Goal: Information Seeking & Learning: Learn about a topic

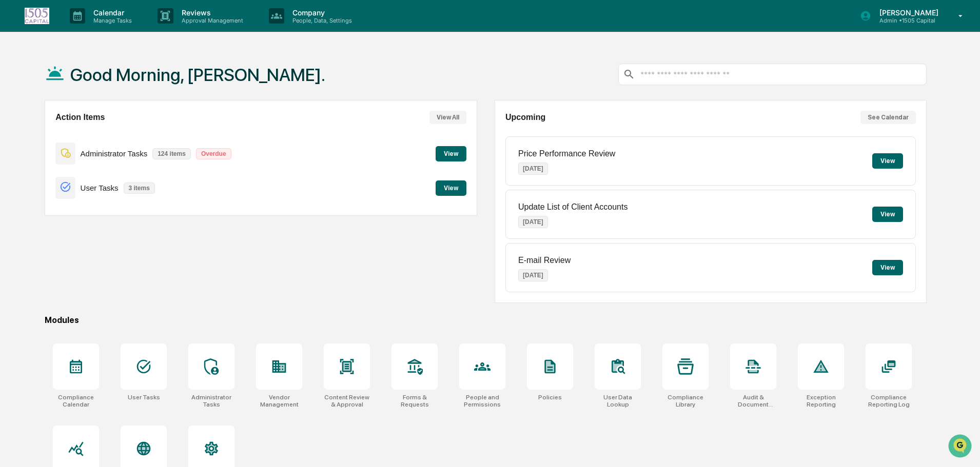
click at [457, 149] on button "View" at bounding box center [451, 153] width 31 height 15
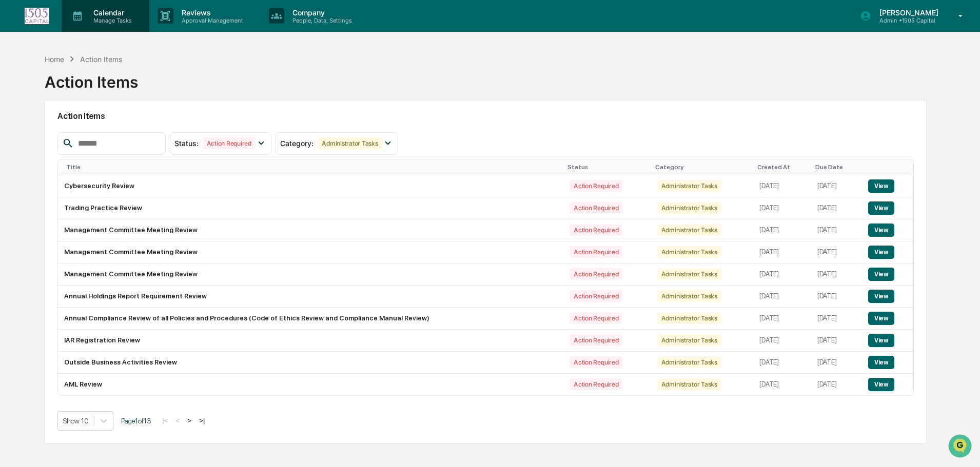
click at [111, 15] on p "Calendar" at bounding box center [111, 12] width 52 height 9
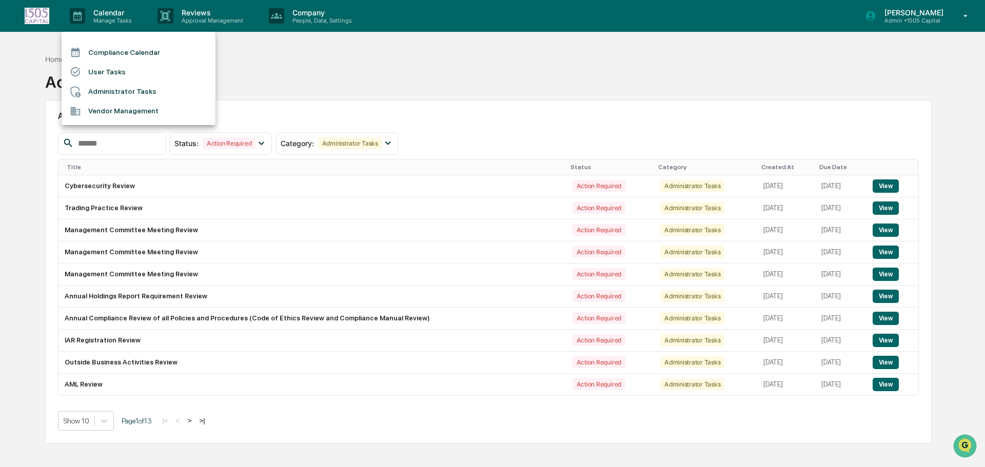
click at [111, 49] on li "Compliance Calendar" at bounding box center [139, 52] width 154 height 19
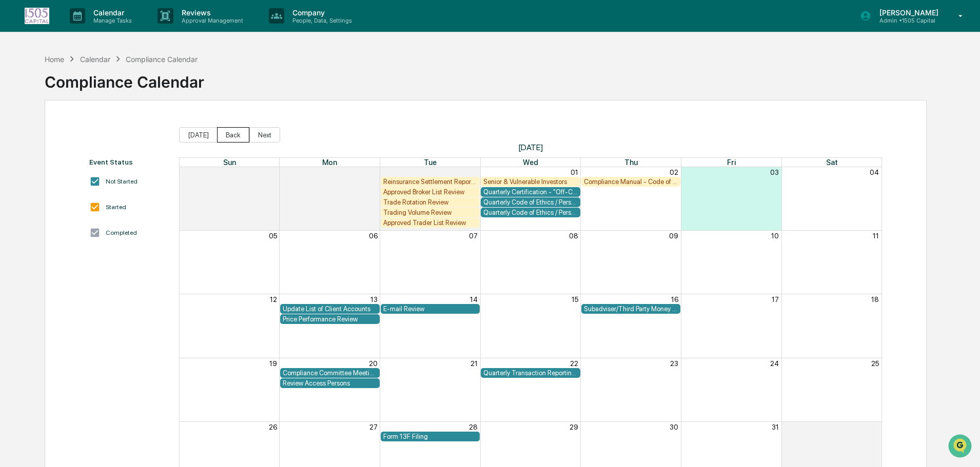
click at [229, 133] on button "Back" at bounding box center [233, 134] width 32 height 15
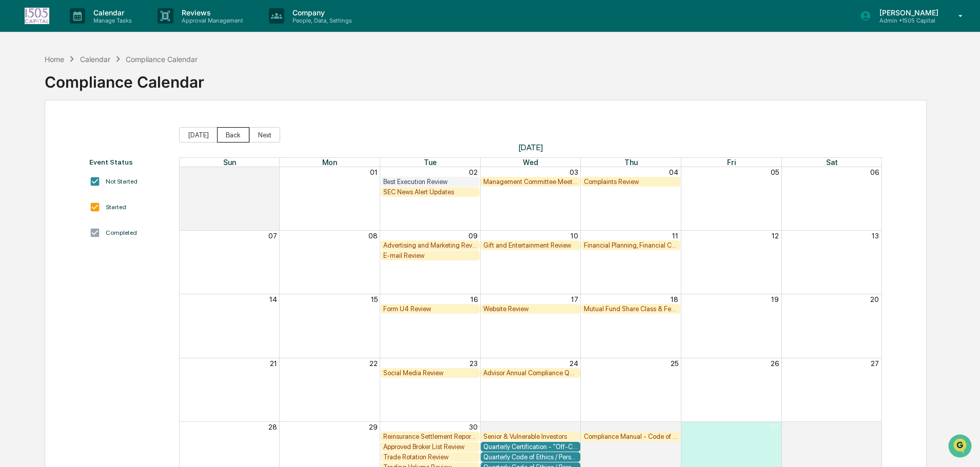
click at [233, 133] on button "Back" at bounding box center [233, 134] width 32 height 15
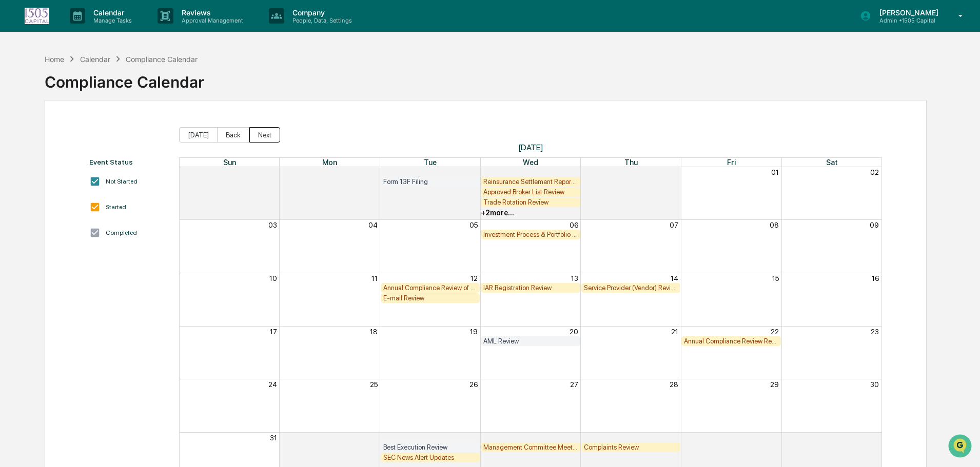
click at [267, 134] on button "Next" at bounding box center [264, 134] width 31 height 15
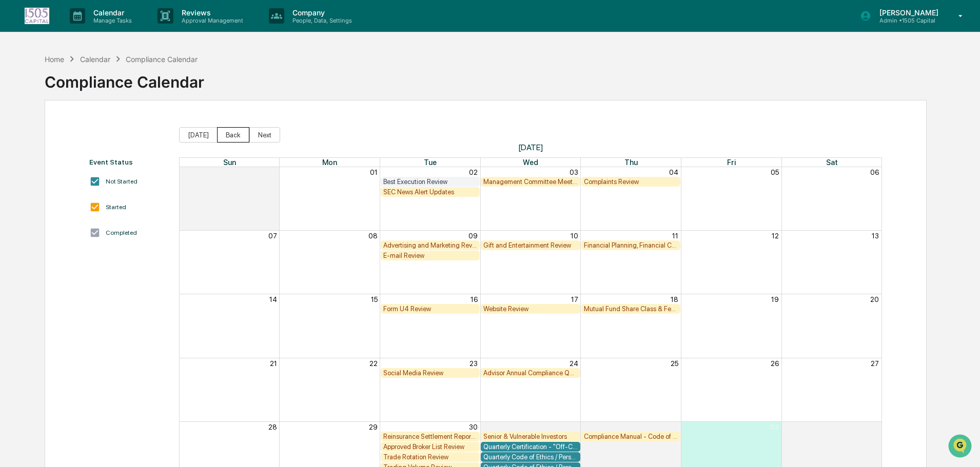
click at [222, 135] on button "Back" at bounding box center [233, 134] width 32 height 15
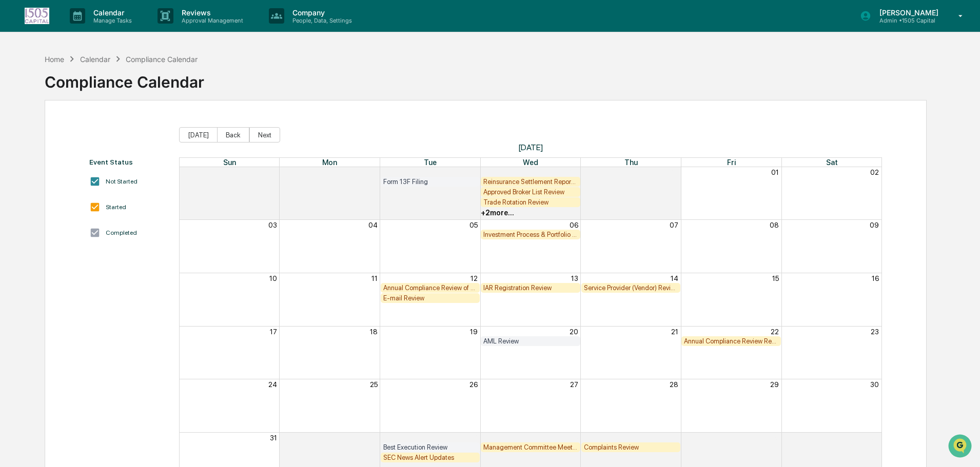
click at [222, 135] on button "Back" at bounding box center [233, 134] width 32 height 15
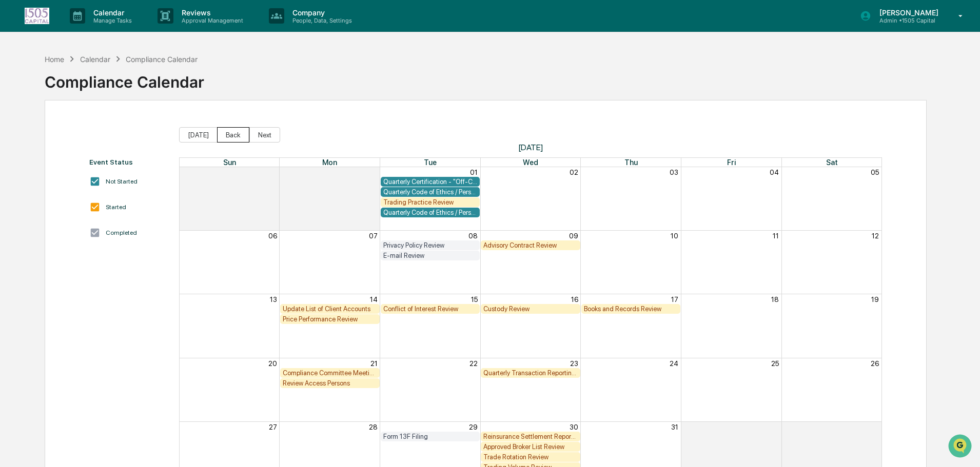
click at [222, 135] on button "Back" at bounding box center [233, 134] width 32 height 15
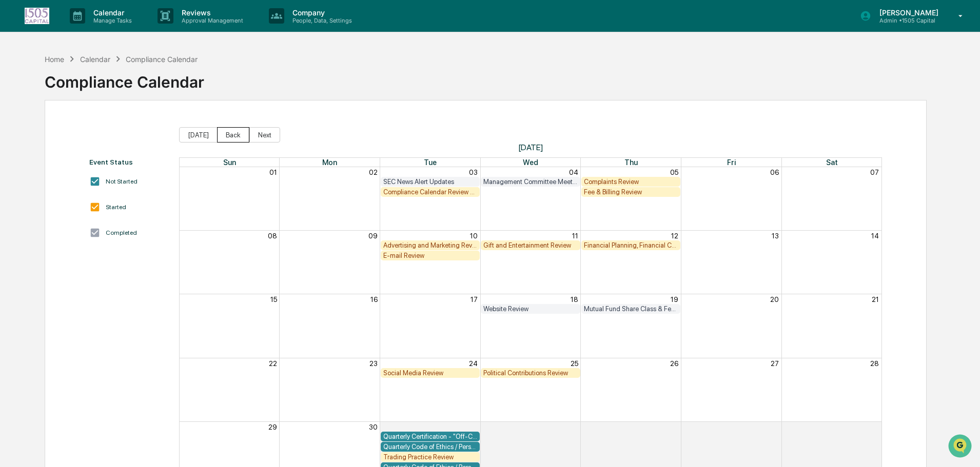
click at [223, 135] on button "Back" at bounding box center [233, 134] width 32 height 15
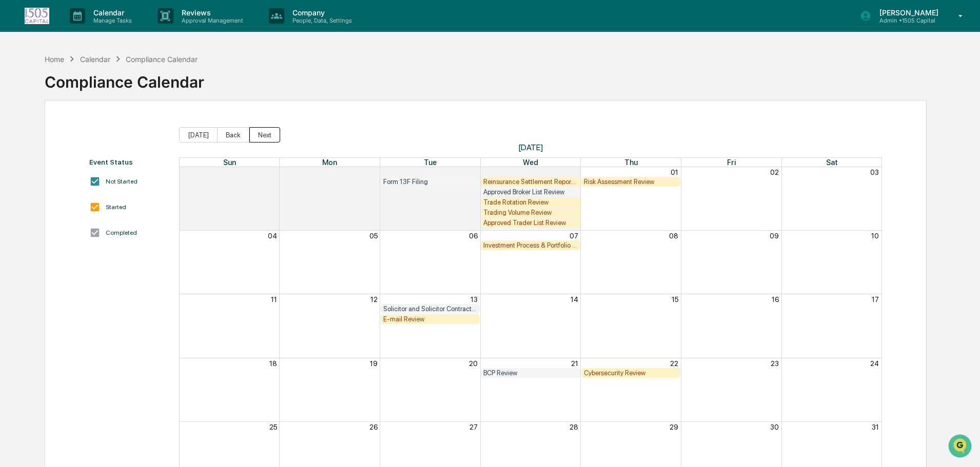
click at [264, 135] on button "Next" at bounding box center [264, 134] width 31 height 15
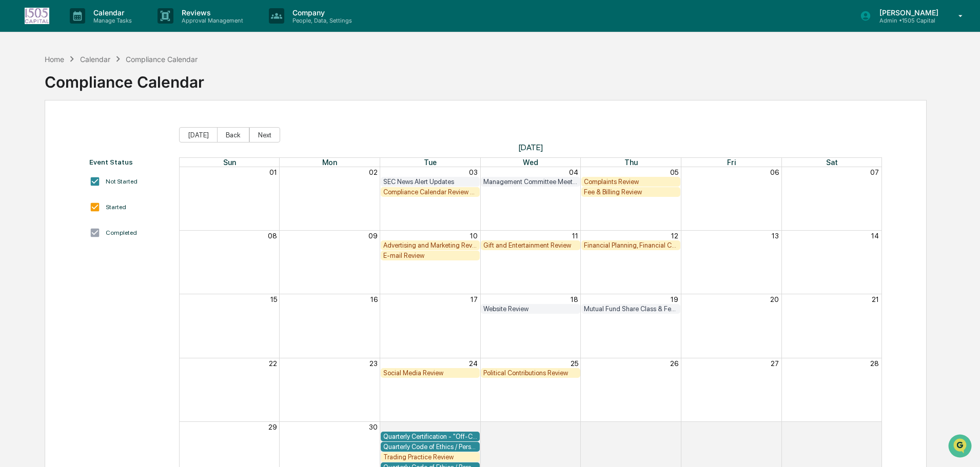
click at [612, 245] on div "Financial Planning, Financial Consulting, & Wealth Management Review" at bounding box center [631, 246] width 94 height 8
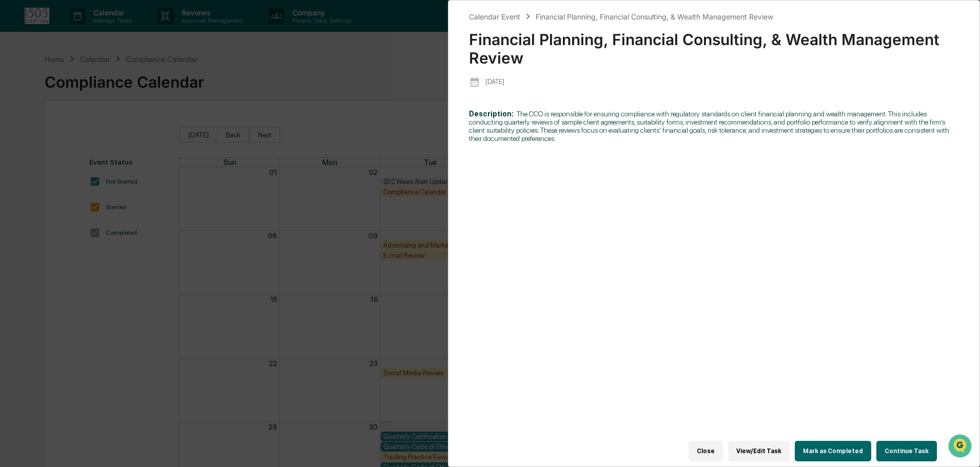
click at [306, 122] on div "Calendar Event Financial Planning, Financial Consulting, & Wealth Management Re…" at bounding box center [490, 233] width 980 height 467
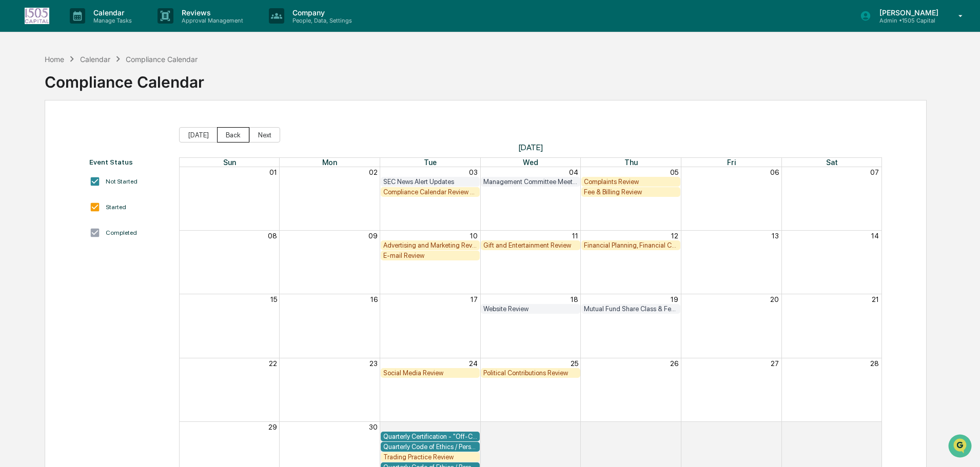
click at [236, 130] on button "Back" at bounding box center [233, 134] width 32 height 15
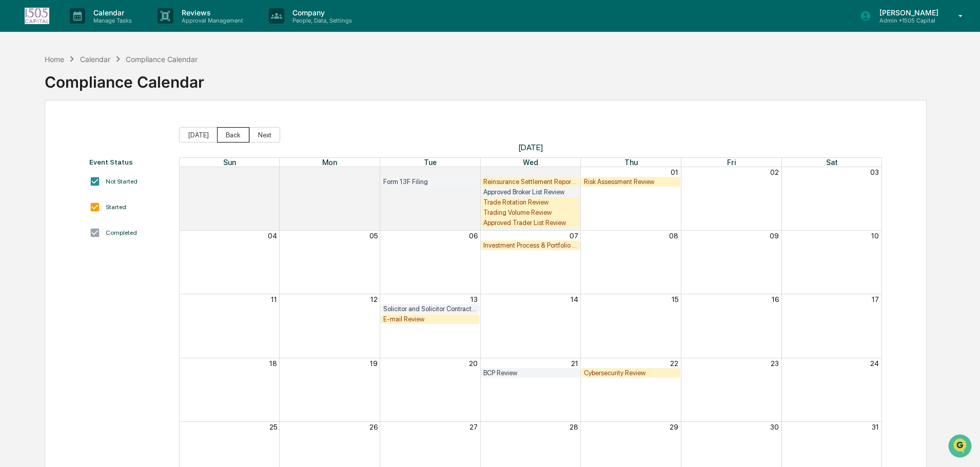
click at [236, 130] on button "Back" at bounding box center [233, 134] width 32 height 15
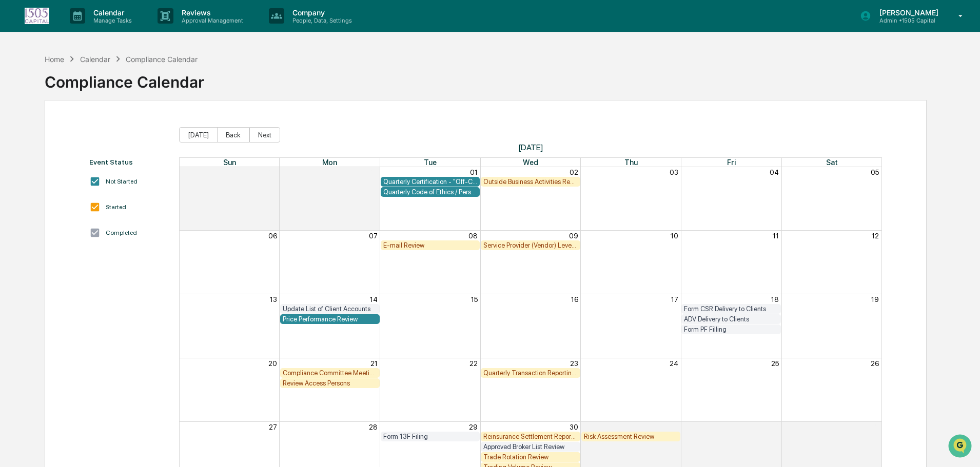
click at [236, 130] on button "Back" at bounding box center [233, 134] width 32 height 15
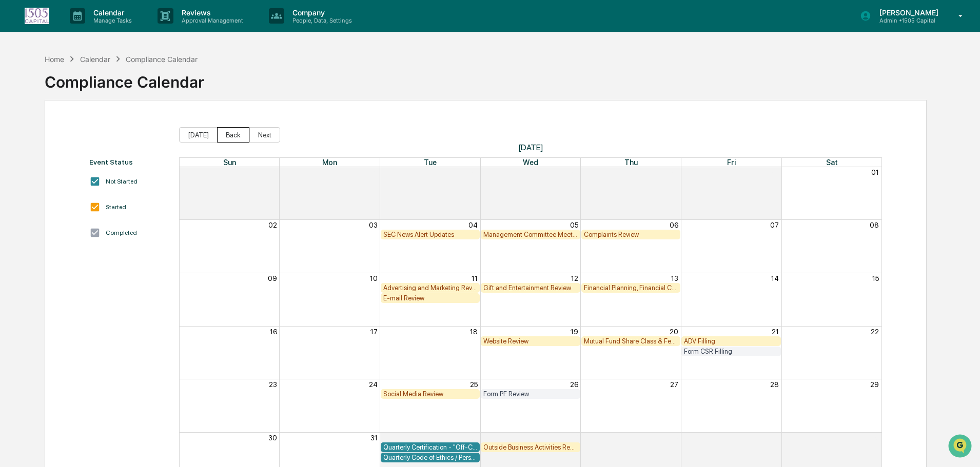
click at [236, 130] on button "Back" at bounding box center [233, 134] width 32 height 15
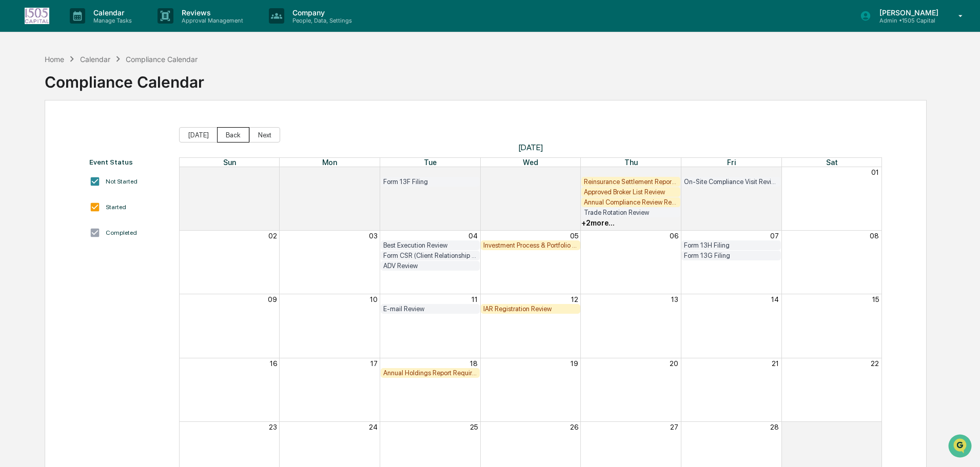
click at [236, 130] on button "Back" at bounding box center [233, 134] width 32 height 15
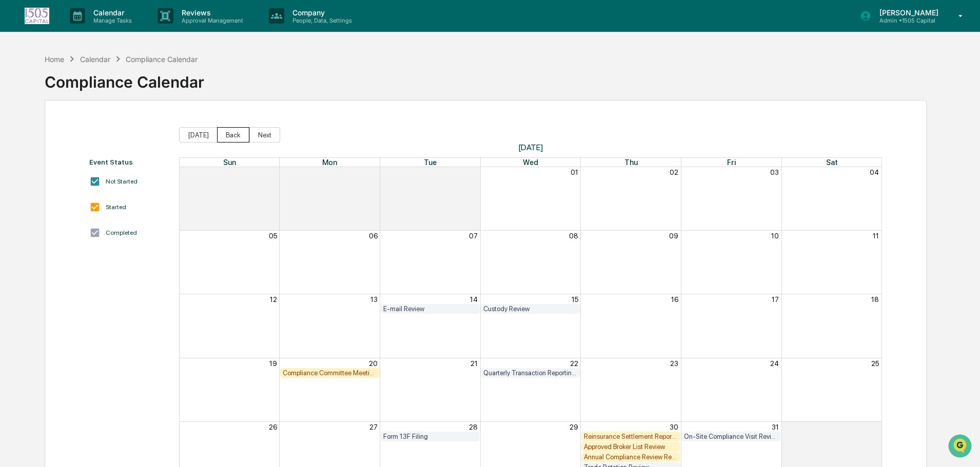
click at [236, 130] on button "Back" at bounding box center [233, 134] width 32 height 15
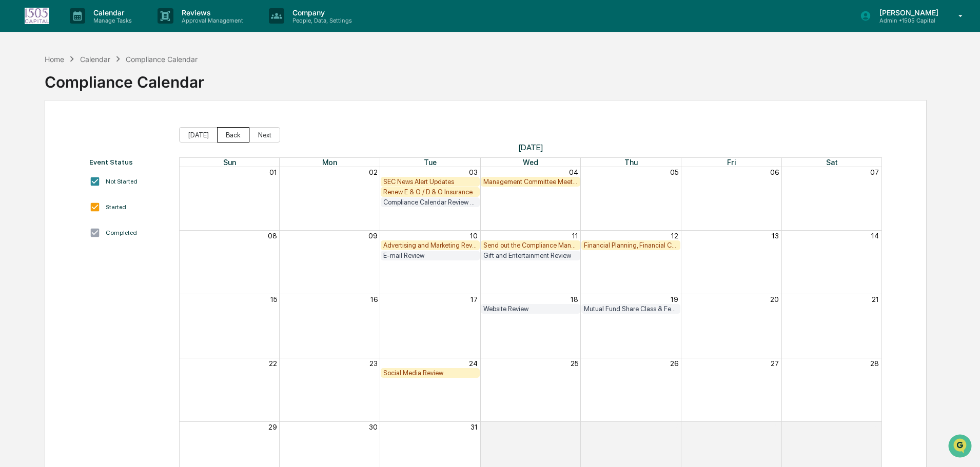
click at [236, 130] on button "Back" at bounding box center [233, 134] width 32 height 15
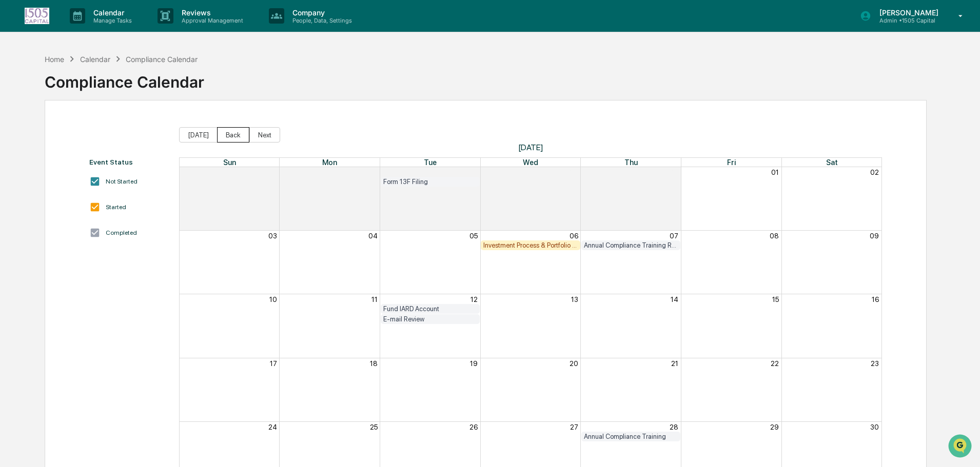
click at [236, 130] on button "Back" at bounding box center [233, 134] width 32 height 15
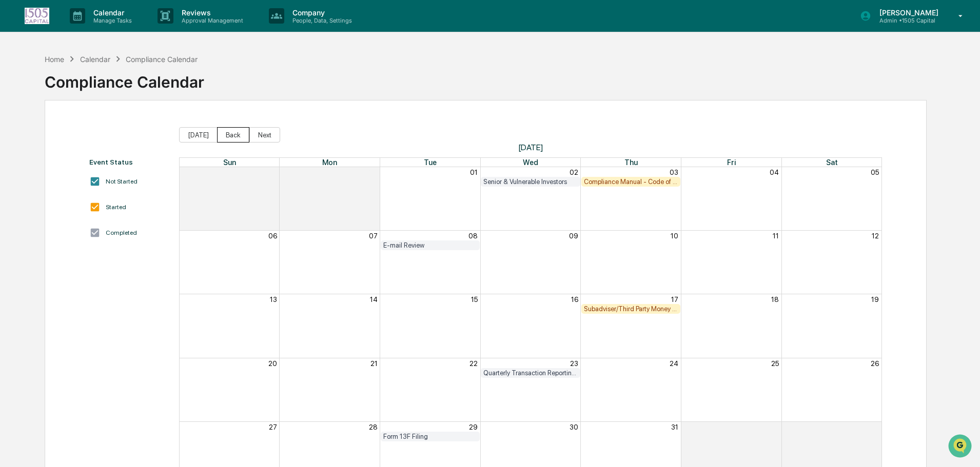
click at [236, 130] on button "Back" at bounding box center [233, 134] width 32 height 15
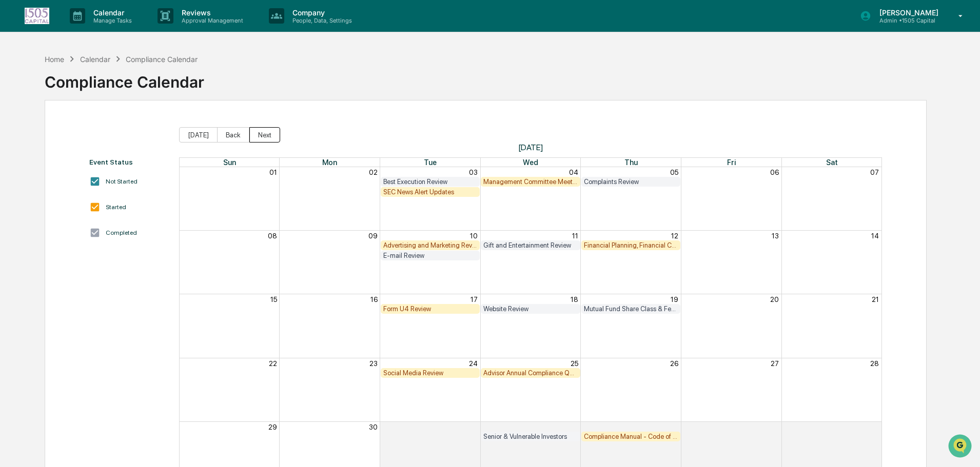
click at [264, 137] on button "Next" at bounding box center [264, 134] width 31 height 15
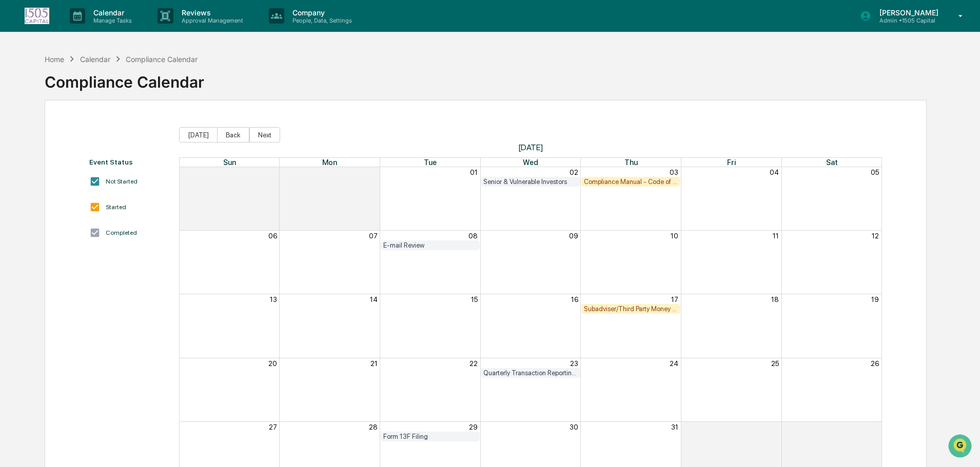
click at [264, 137] on button "Next" at bounding box center [264, 134] width 31 height 15
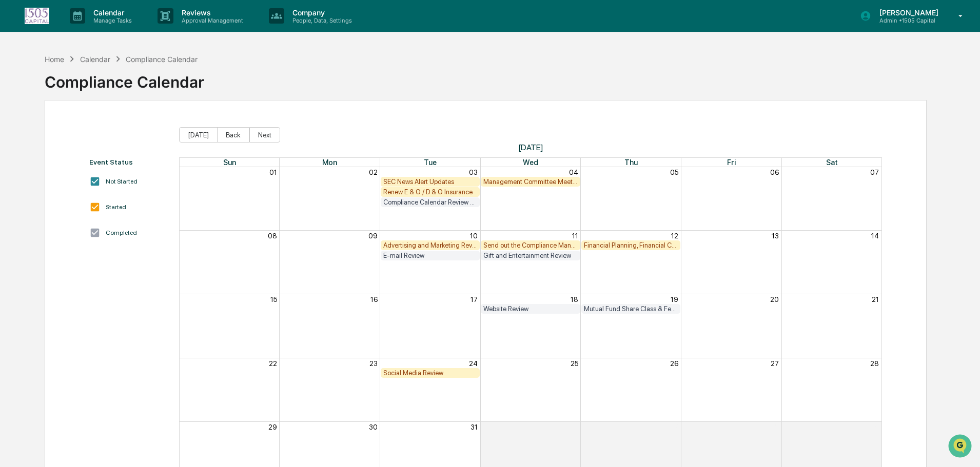
click at [264, 137] on button "Next" at bounding box center [264, 134] width 31 height 15
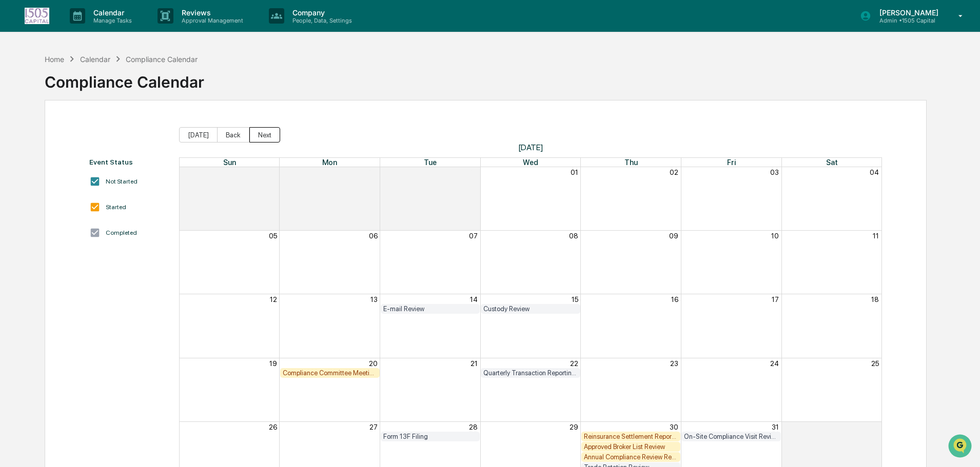
click at [264, 137] on button "Next" at bounding box center [264, 134] width 31 height 15
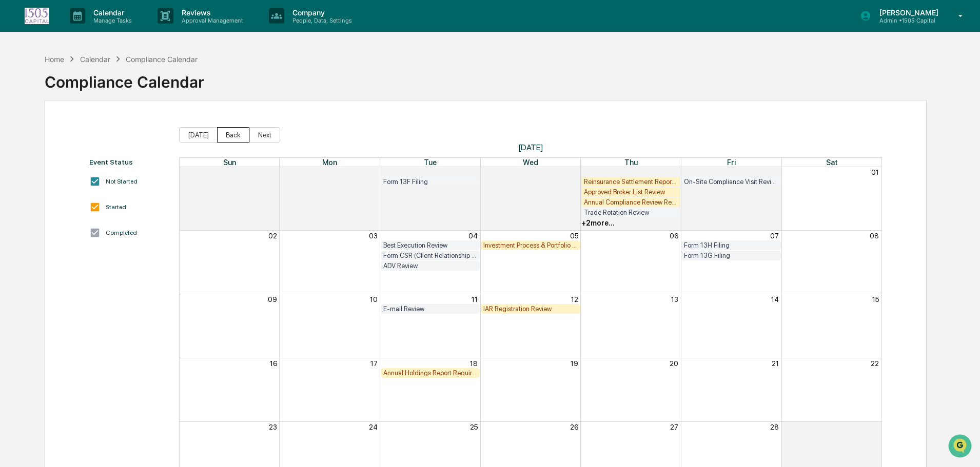
click at [217, 131] on button "Back" at bounding box center [233, 134] width 32 height 15
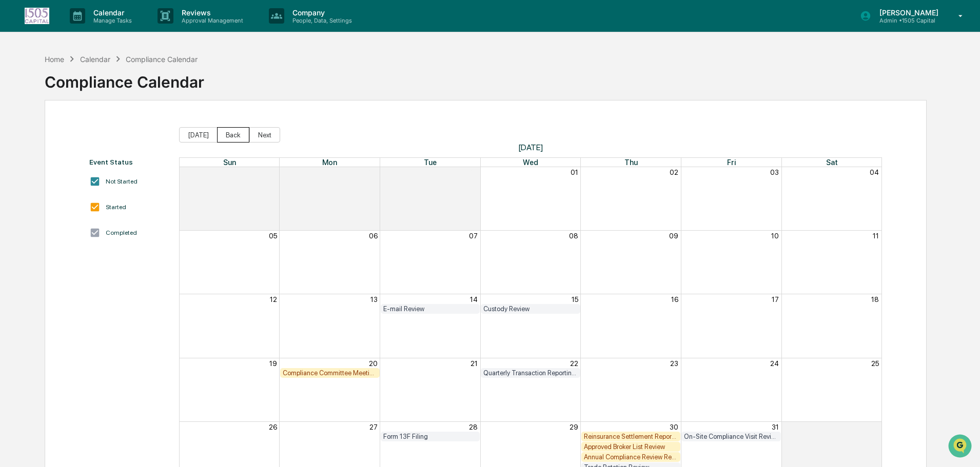
click at [224, 133] on button "Back" at bounding box center [233, 134] width 32 height 15
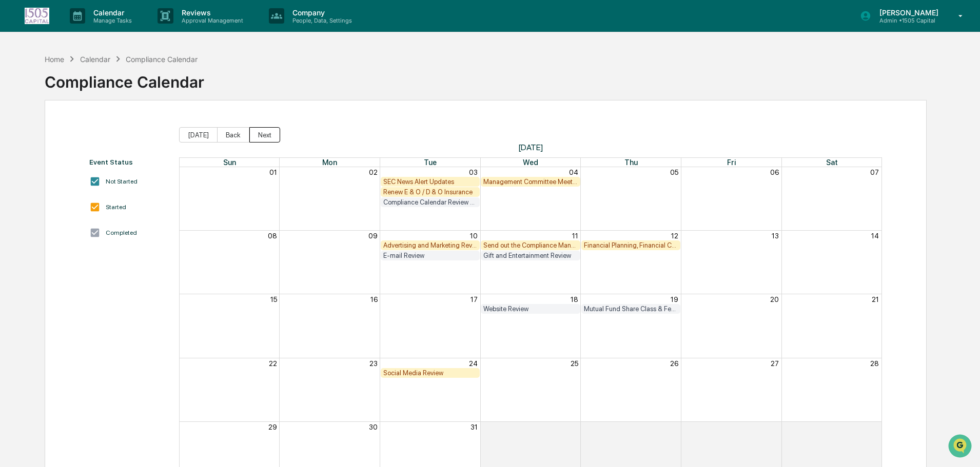
click at [254, 134] on button "Next" at bounding box center [264, 134] width 31 height 15
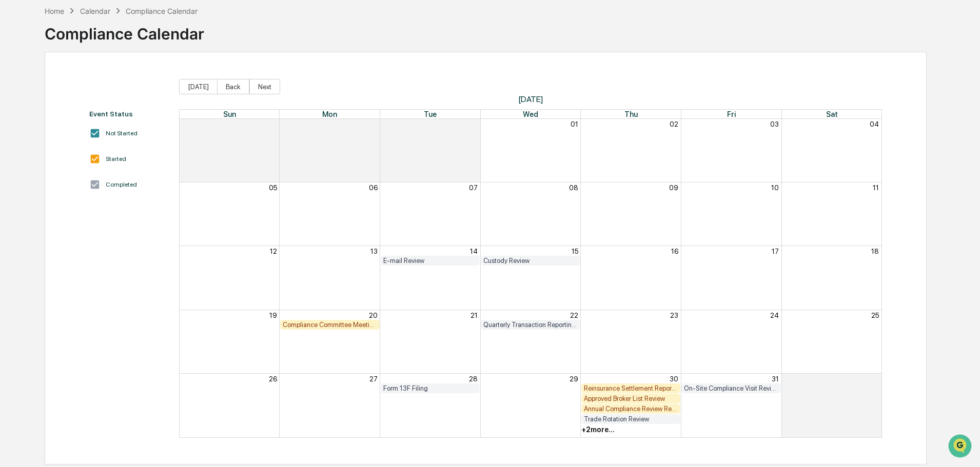
scroll to position [49, 0]
click at [351, 324] on div "Compliance Committee Meeting (Formal)" at bounding box center [330, 325] width 94 height 8
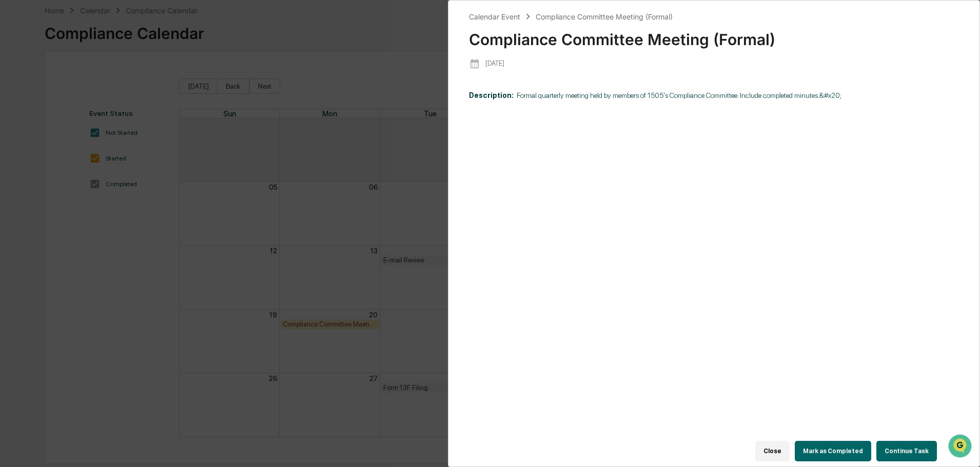
click at [291, 237] on div "Calendar Event Compliance Committee Meeting (Formal) Compliance Committee Meeti…" at bounding box center [490, 233] width 980 height 467
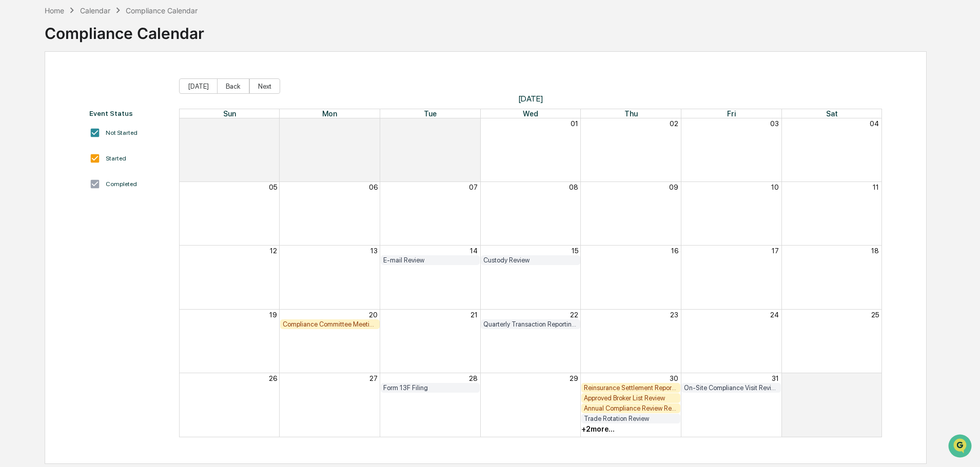
click at [327, 324] on div "Compliance Committee Meeting (Formal)" at bounding box center [330, 325] width 94 height 8
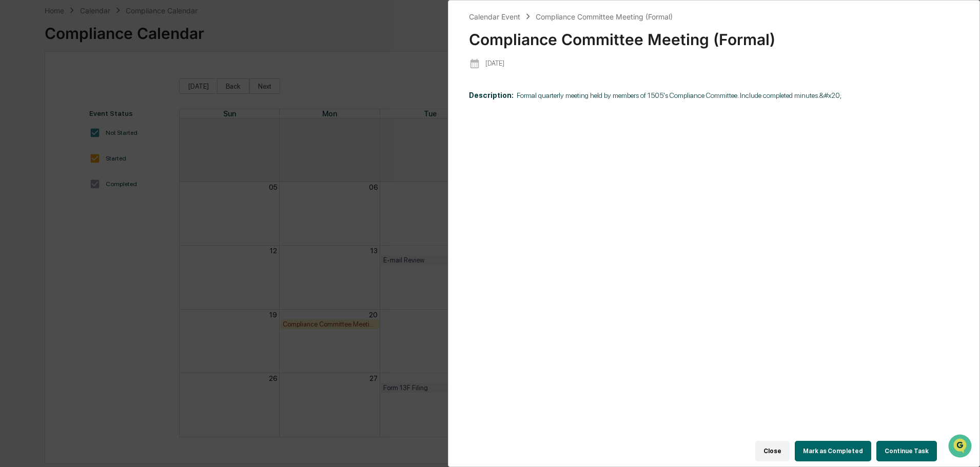
click at [318, 238] on div "Calendar Event Compliance Committee Meeting (Formal) Compliance Committee Meeti…" at bounding box center [490, 233] width 980 height 467
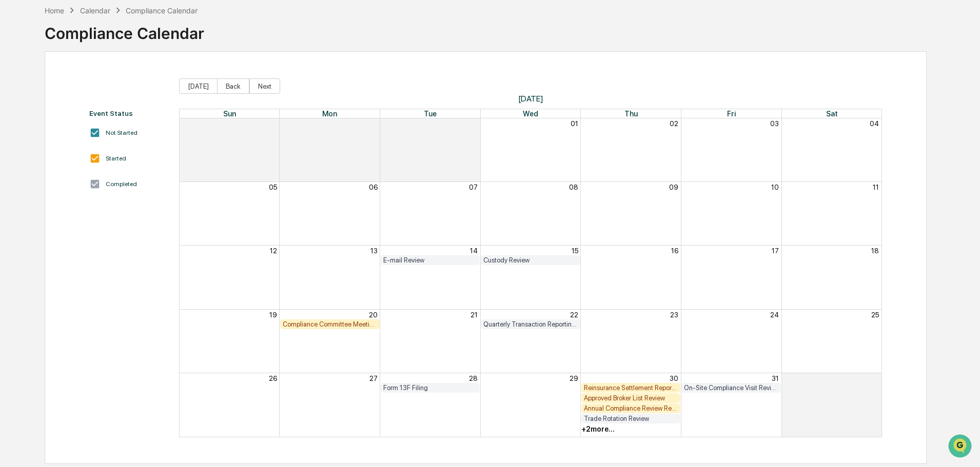
click at [321, 322] on div "Compliance Committee Meeting (Formal)" at bounding box center [330, 325] width 94 height 8
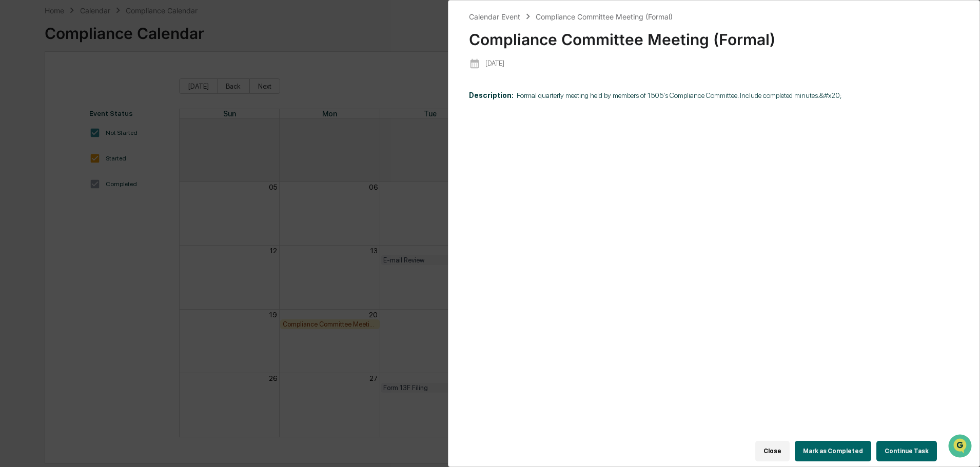
click at [902, 446] on button "Continue Task" at bounding box center [906, 451] width 61 height 21
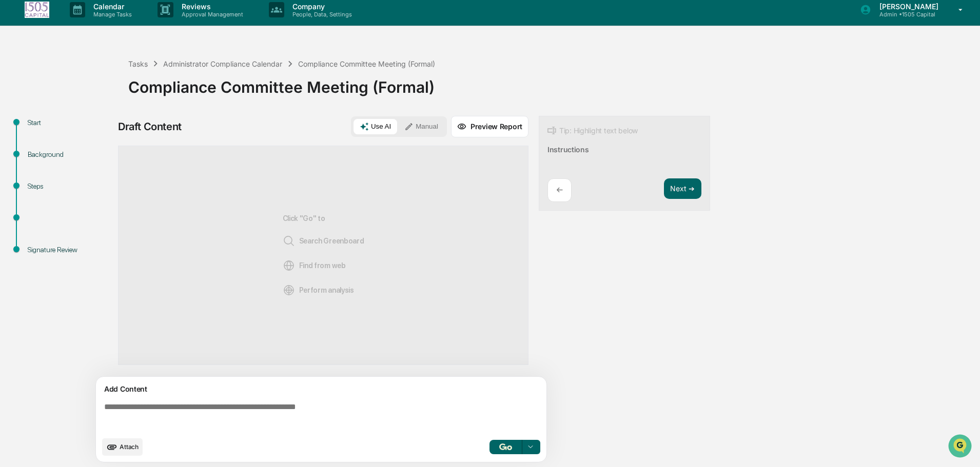
scroll to position [8, 0]
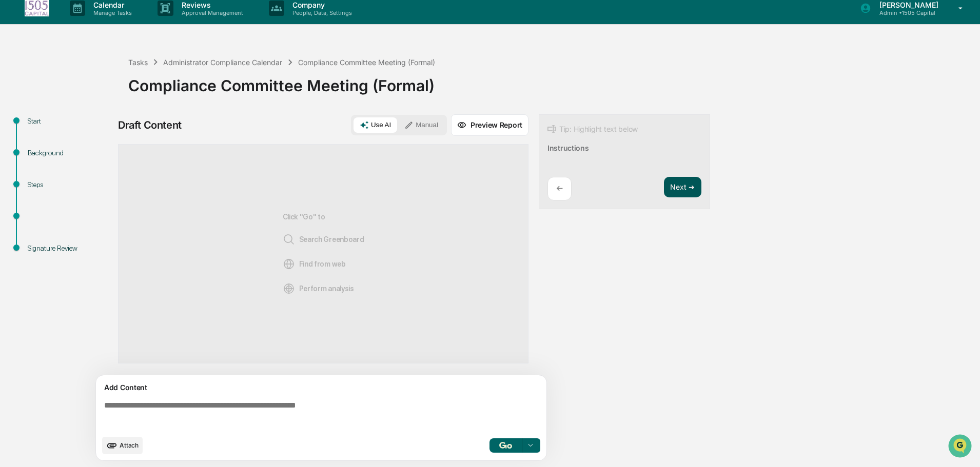
click at [682, 189] on button "Next ➔" at bounding box center [682, 187] width 37 height 21
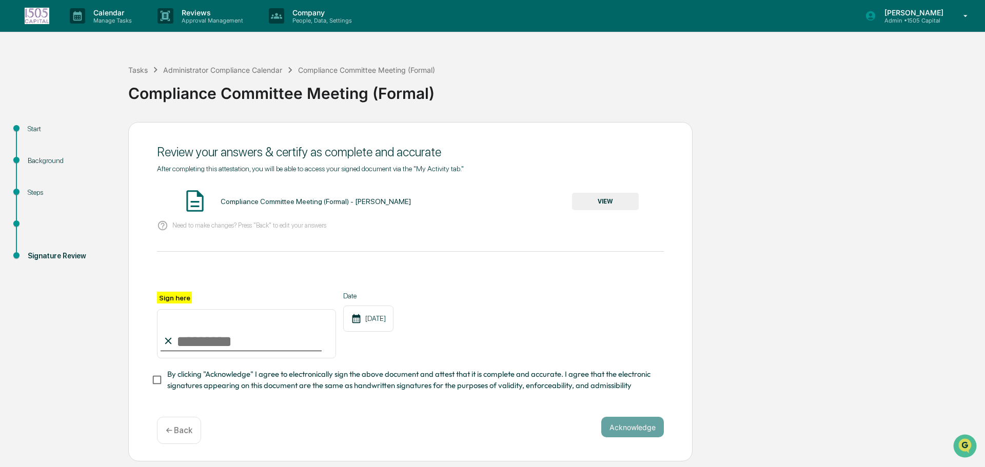
click at [176, 436] on p "← Back" at bounding box center [179, 431] width 27 height 10
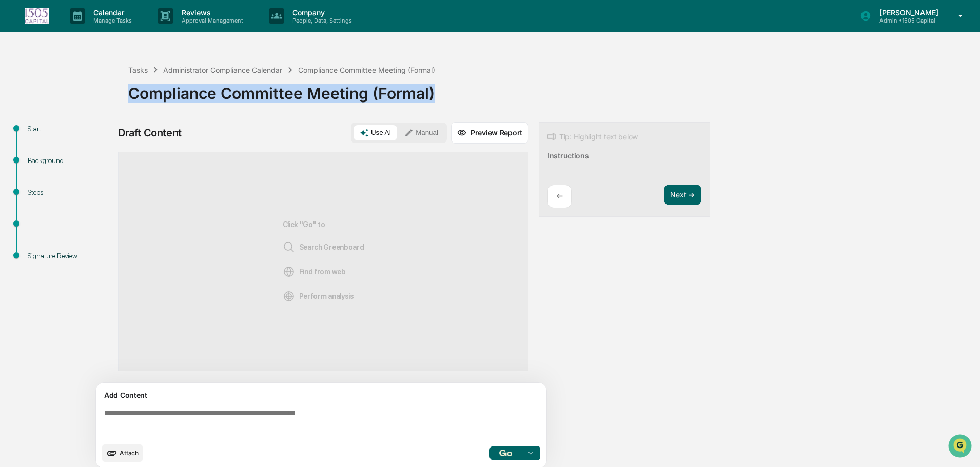
drag, startPoint x: 132, startPoint y: 92, endPoint x: 453, endPoint y: 91, distance: 321.2
click at [453, 91] on div "Compliance Committee Meeting (Formal)" at bounding box center [551, 89] width 847 height 27
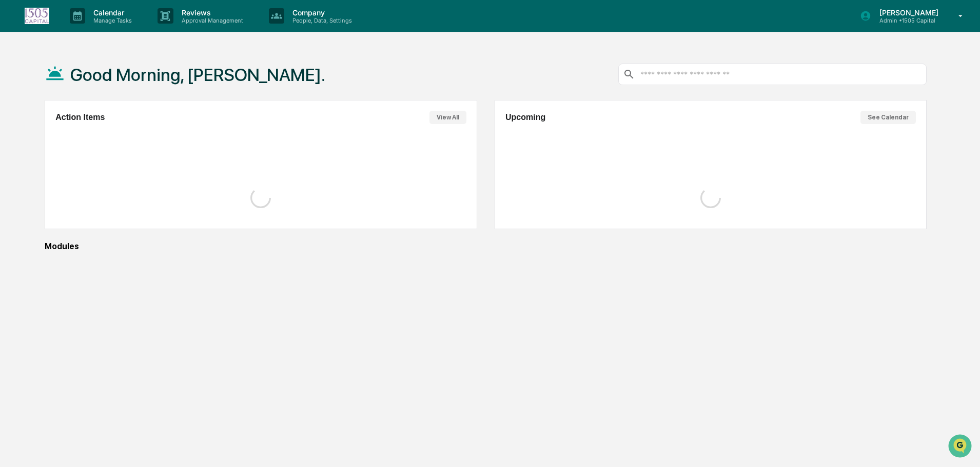
scroll to position [49, 0]
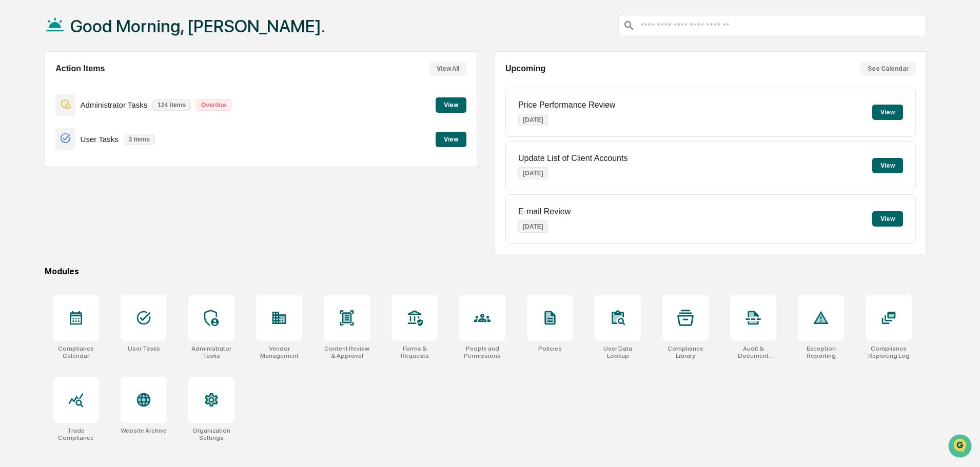
click at [326, 184] on div "Action Items View All Administrator Tasks 124 items Overdue View User Tasks 3 i…" at bounding box center [261, 152] width 432 height 203
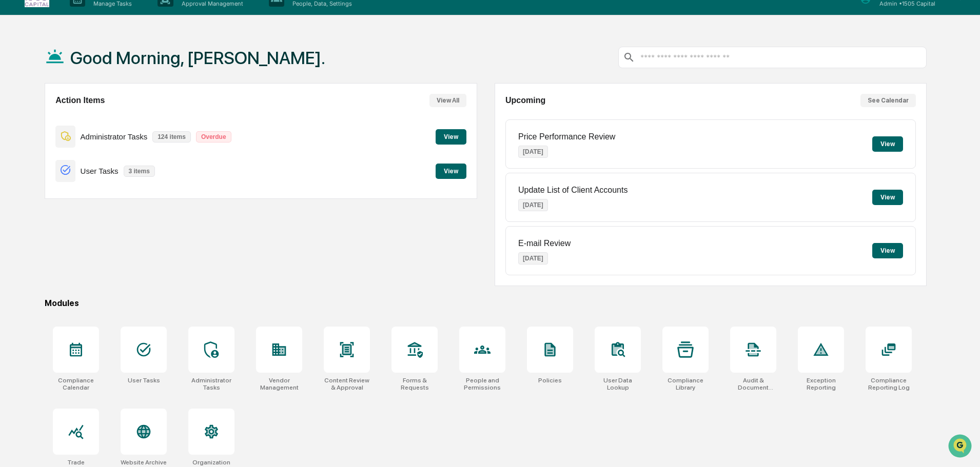
scroll to position [0, 0]
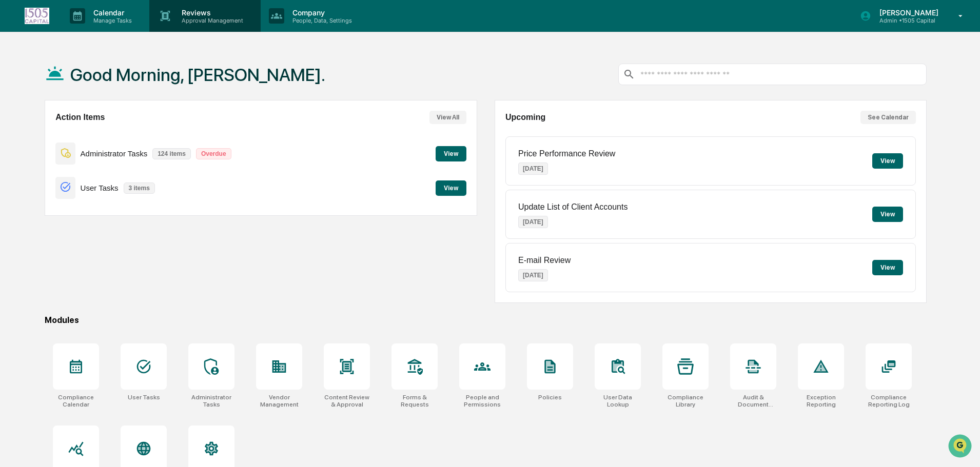
click at [203, 22] on p "Approval Management" at bounding box center [210, 20] width 75 height 7
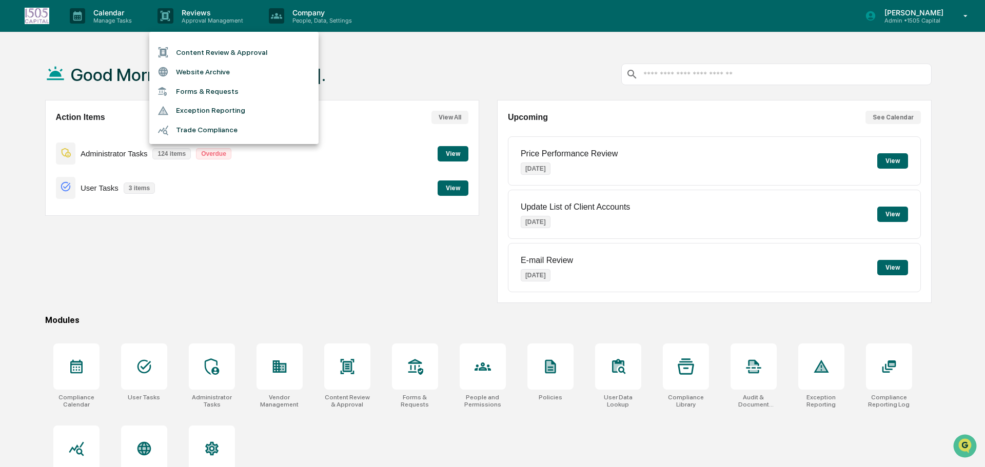
click at [387, 58] on div at bounding box center [492, 233] width 985 height 467
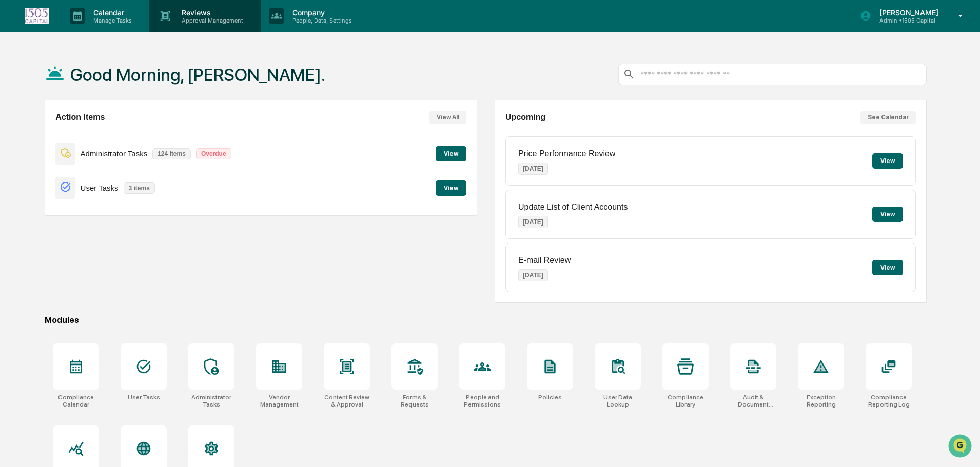
click at [199, 11] on p "Reviews" at bounding box center [210, 12] width 75 height 9
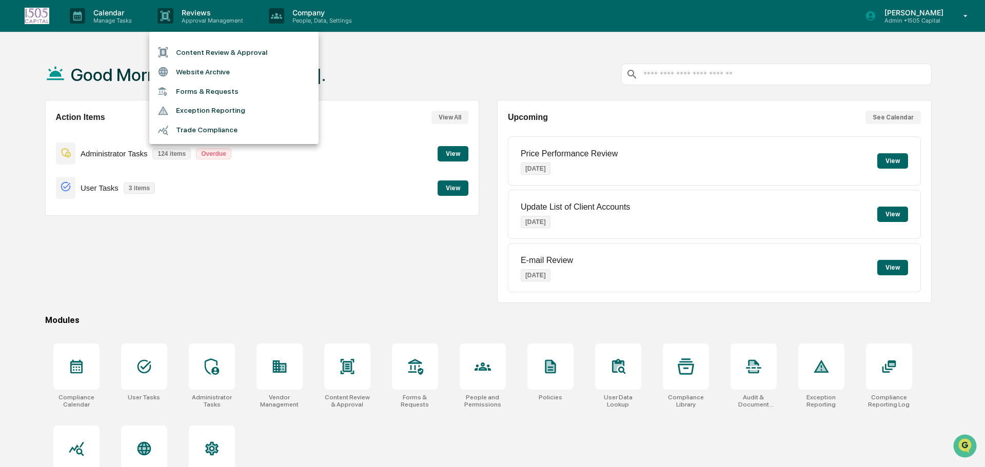
click at [370, 54] on div at bounding box center [492, 233] width 985 height 467
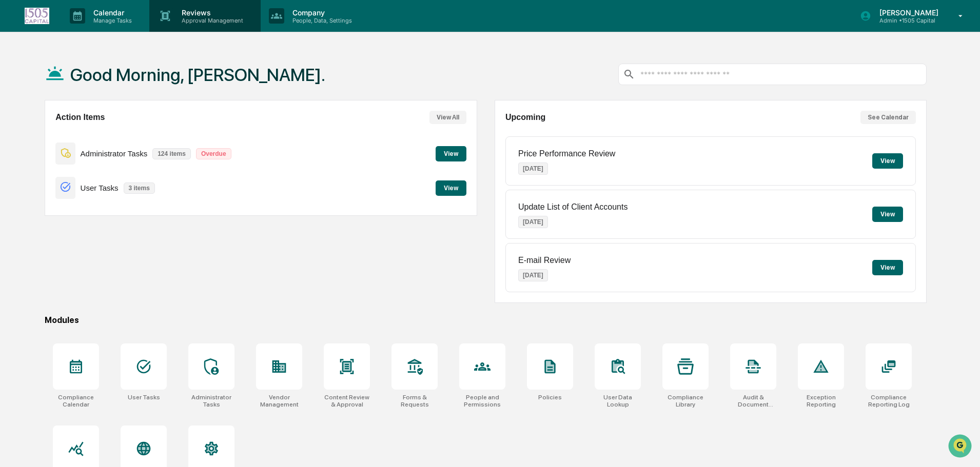
click at [201, 19] on p "Approval Management" at bounding box center [210, 20] width 75 height 7
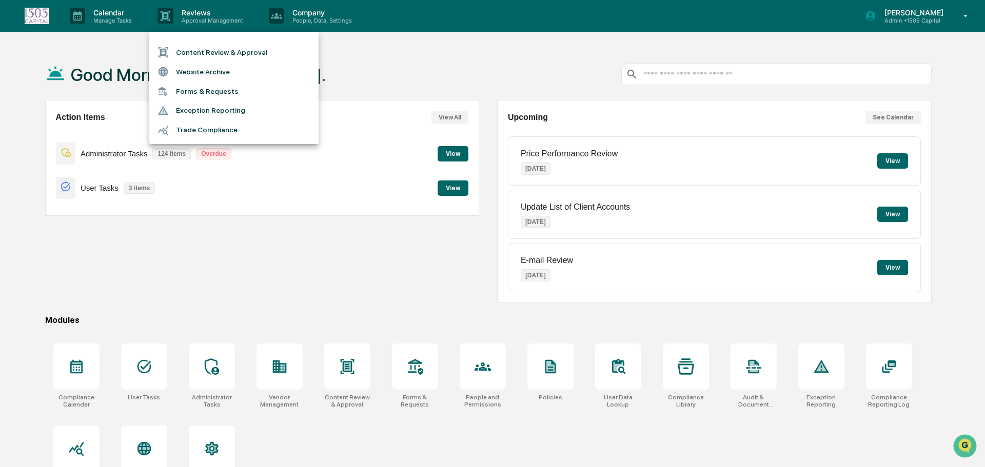
click at [361, 70] on div at bounding box center [492, 233] width 985 height 467
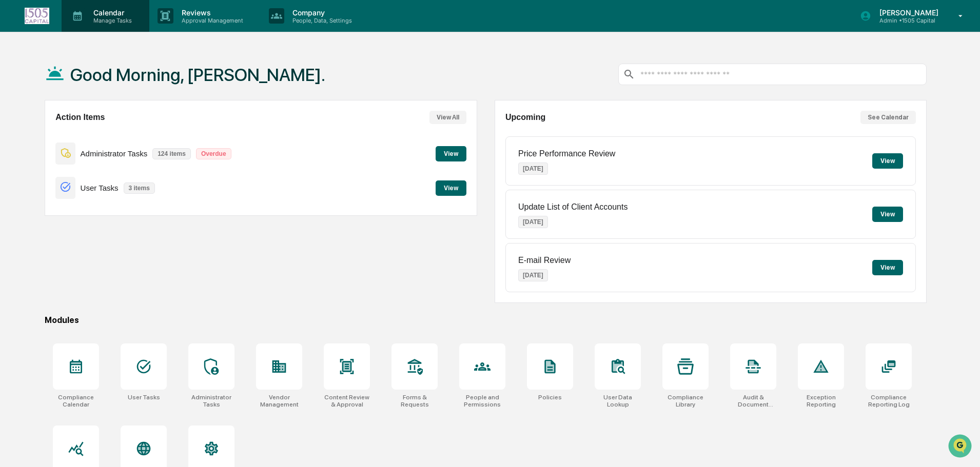
click at [103, 21] on p "Manage Tasks" at bounding box center [111, 20] width 52 height 7
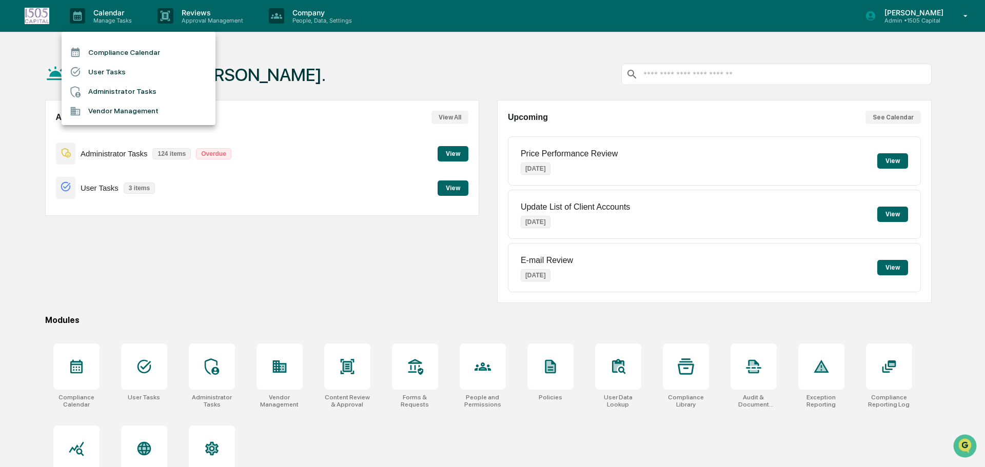
click at [193, 21] on div at bounding box center [492, 233] width 985 height 467
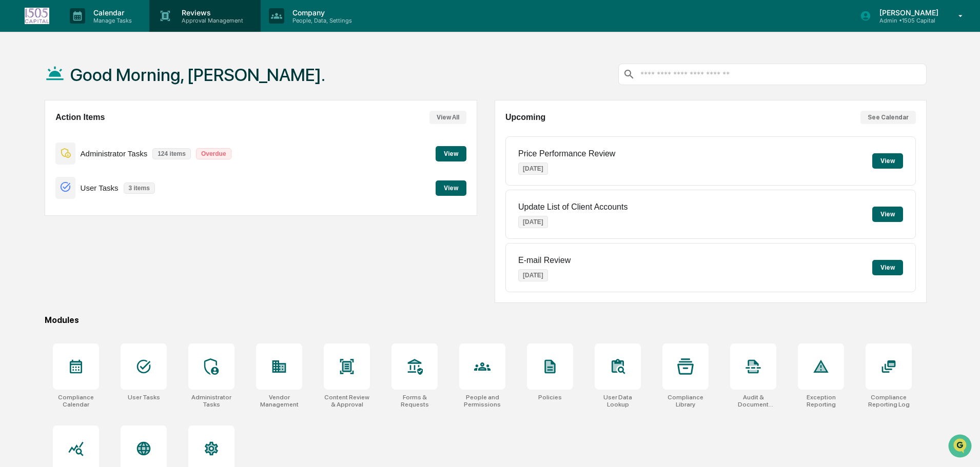
click at [192, 22] on p "Approval Management" at bounding box center [210, 20] width 75 height 7
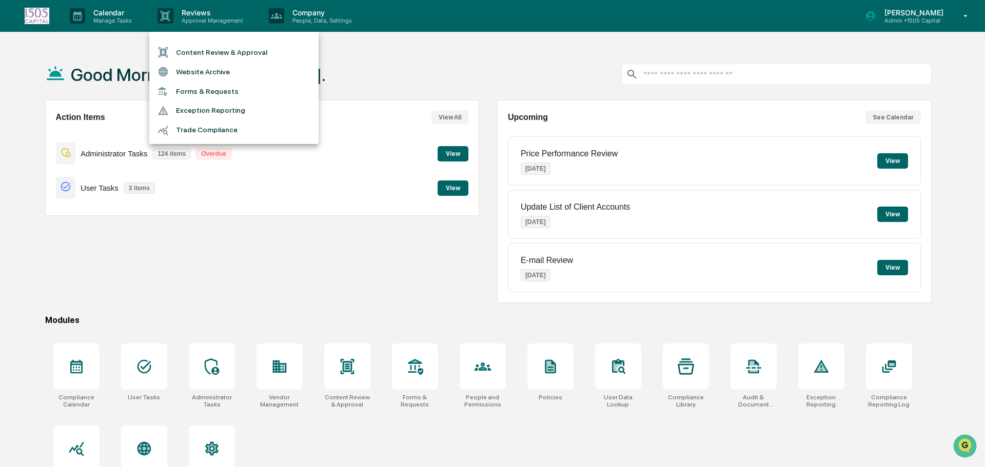
click at [113, 11] on div at bounding box center [492, 233] width 985 height 467
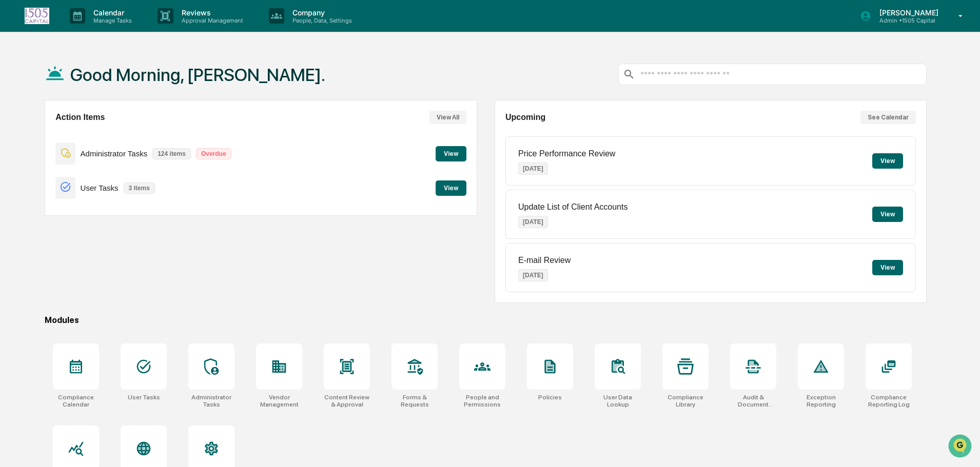
click at [113, 13] on p "Calendar" at bounding box center [111, 12] width 52 height 9
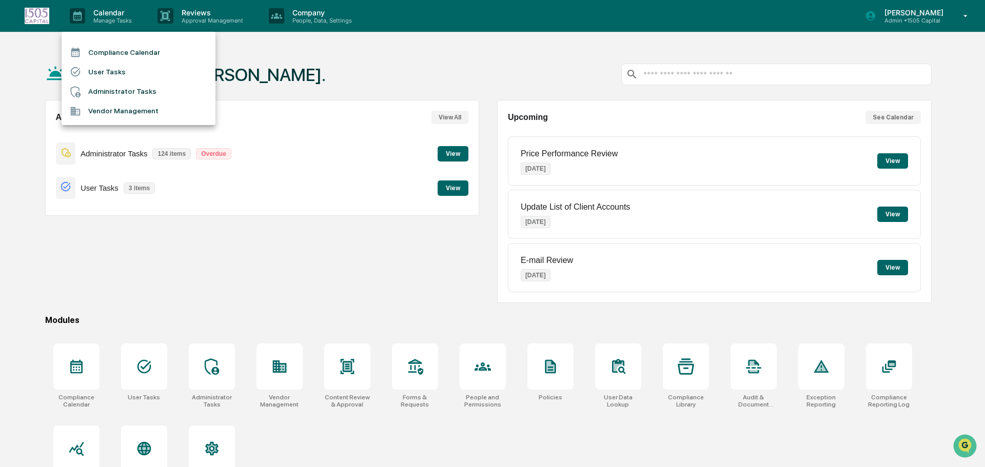
click at [115, 49] on li "Compliance Calendar" at bounding box center [139, 52] width 154 height 19
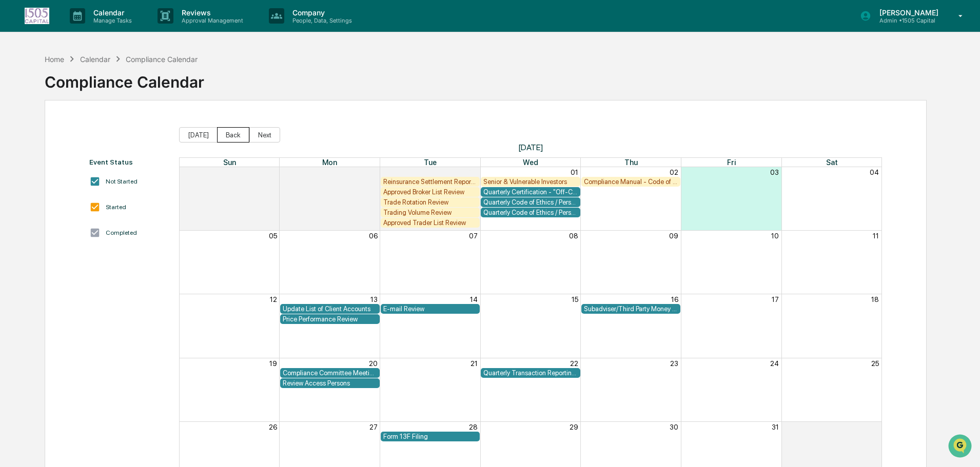
click at [221, 131] on button "Back" at bounding box center [233, 134] width 32 height 15
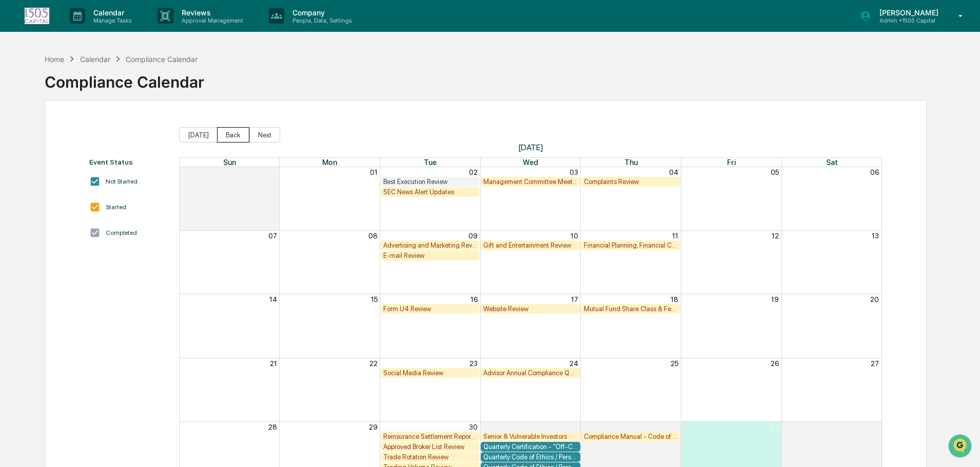
click at [223, 132] on button "Back" at bounding box center [233, 134] width 32 height 15
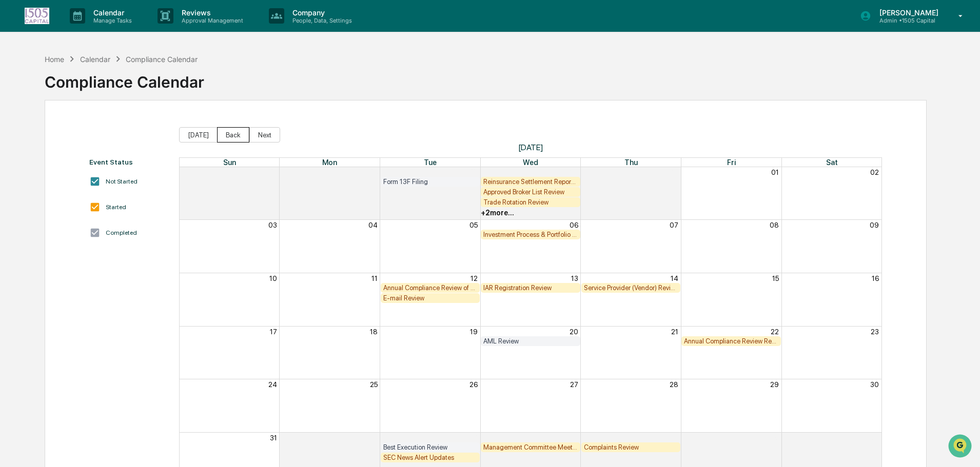
click at [223, 132] on button "Back" at bounding box center [233, 134] width 32 height 15
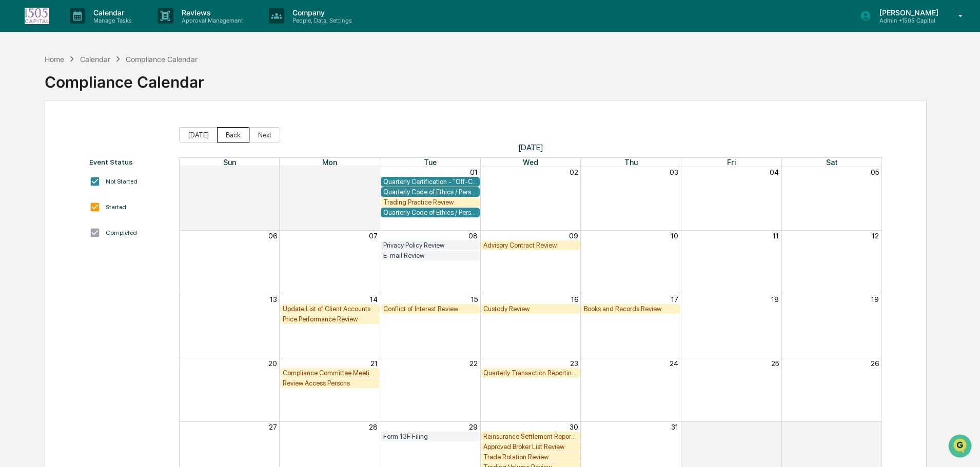
click at [223, 132] on button "Back" at bounding box center [233, 134] width 32 height 15
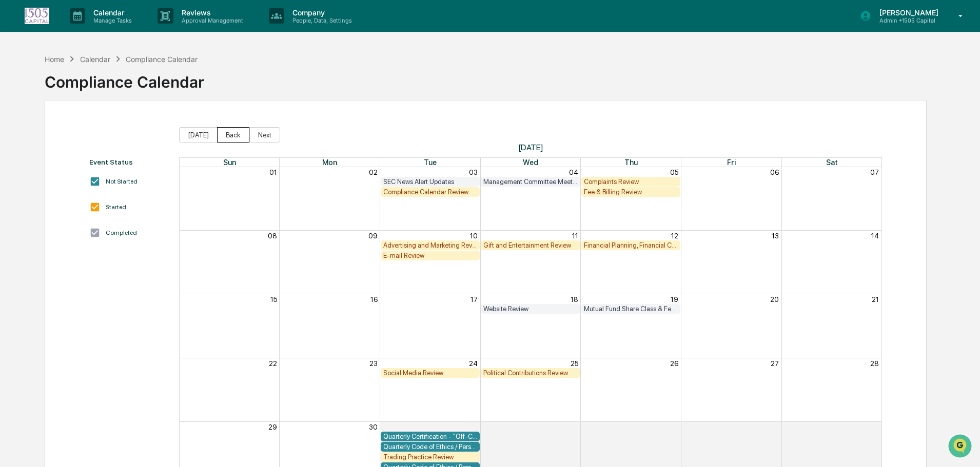
click at [231, 133] on button "Back" at bounding box center [233, 134] width 32 height 15
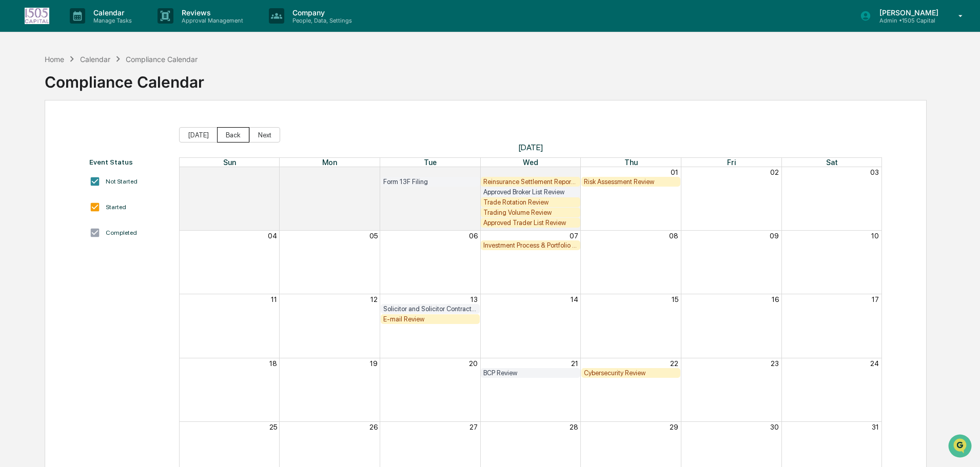
click at [230, 138] on button "Back" at bounding box center [233, 134] width 32 height 15
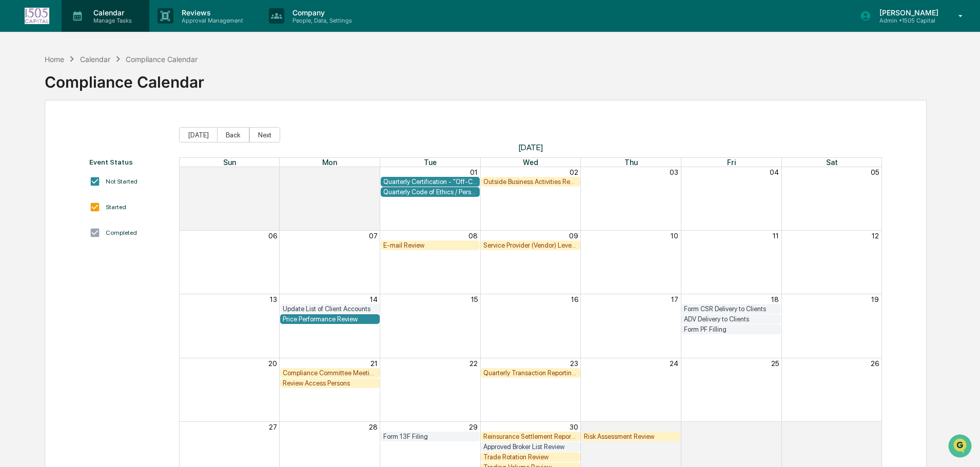
click at [116, 14] on p "Calendar" at bounding box center [111, 12] width 52 height 9
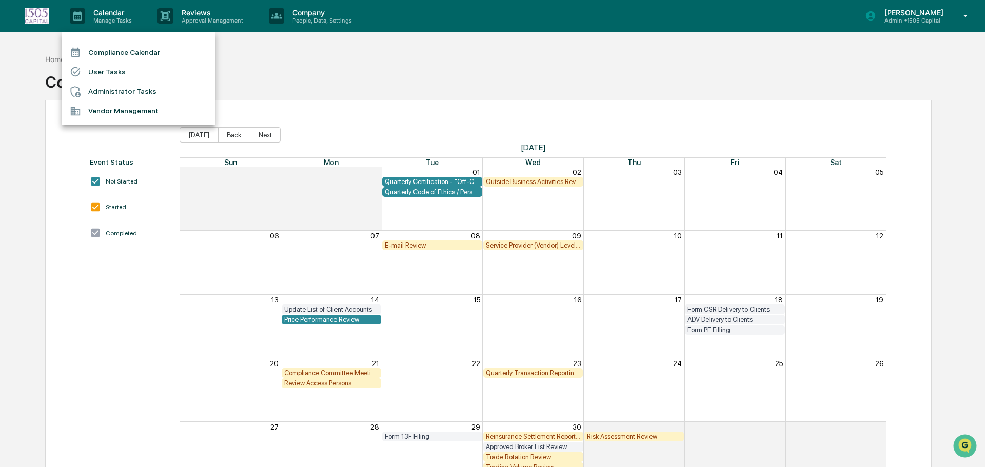
click at [118, 55] on li "Compliance Calendar" at bounding box center [139, 52] width 154 height 19
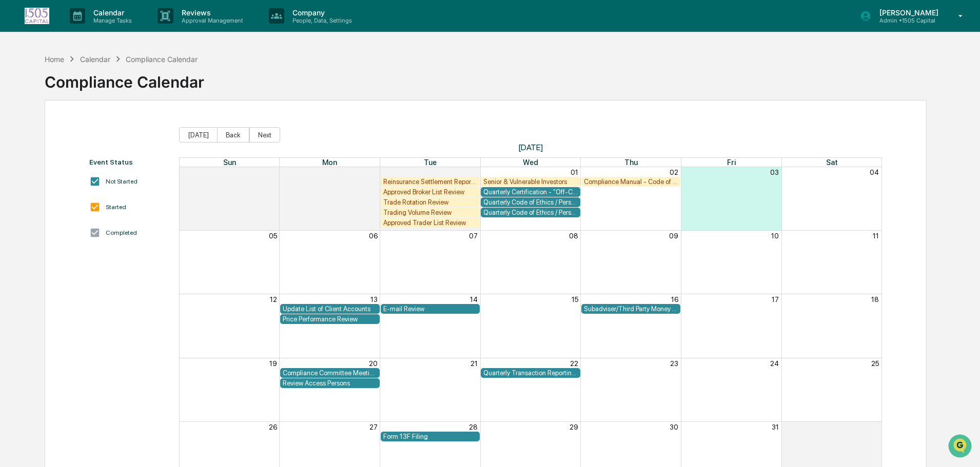
click at [581, 64] on div "Home Calendar Compliance Calendar Compliance Calendar" at bounding box center [486, 74] width 882 height 51
